Goal: Find specific page/section

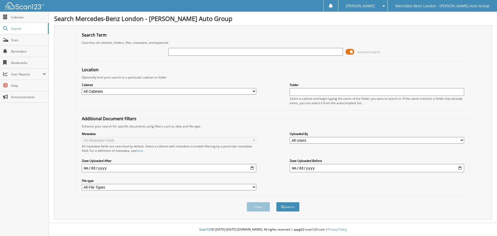
click at [189, 52] on input "text" at bounding box center [255, 52] width 175 height 8
type input "332902"
click at [276, 202] on button "Search" at bounding box center [287, 207] width 23 height 10
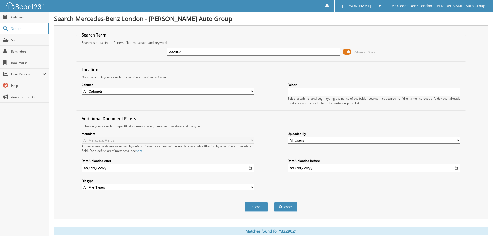
scroll to position [54, 0]
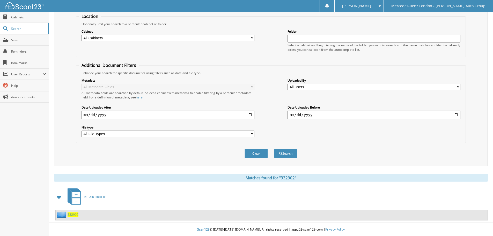
click at [76, 217] on div "332902" at bounding box center [67, 214] width 23 height 6
click at [76, 215] on span "332902" at bounding box center [73, 214] width 11 height 4
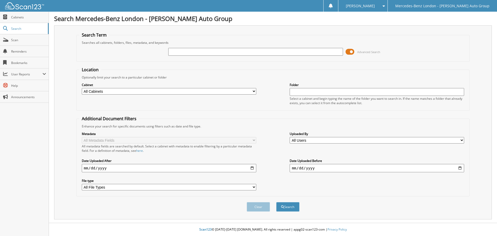
click at [177, 51] on input "text" at bounding box center [255, 52] width 175 height 8
type input "333215"
click at [276, 202] on button "Search" at bounding box center [287, 207] width 23 height 10
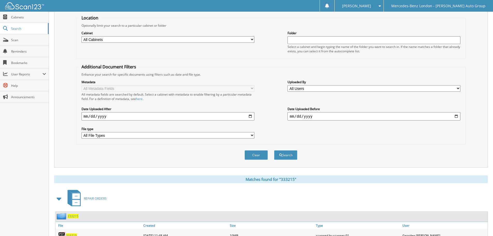
scroll to position [74, 0]
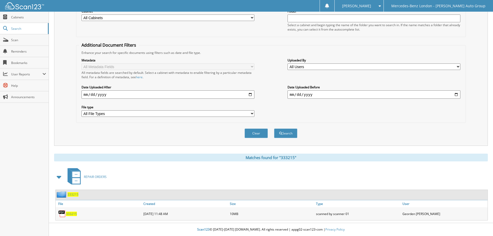
click at [69, 213] on span "333215" at bounding box center [71, 214] width 11 height 4
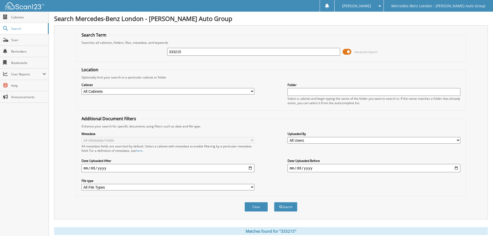
click at [371, 7] on span "[PERSON_NAME]" at bounding box center [356, 5] width 29 height 3
click at [384, 25] on link "Logout" at bounding box center [359, 25] width 49 height 9
